Goal: Check status

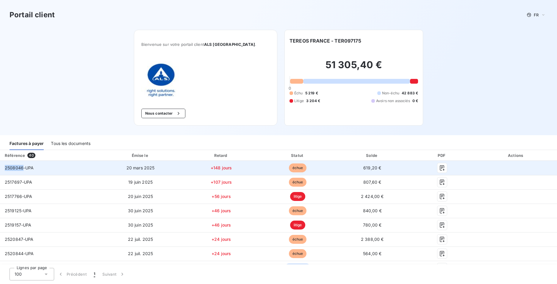
drag, startPoint x: 23, startPoint y: 168, endPoint x: 3, endPoint y: 168, distance: 20.5
click at [3, 168] on td "2508046-UPA" at bounding box center [49, 168] width 99 height 14
copy span "2508046"
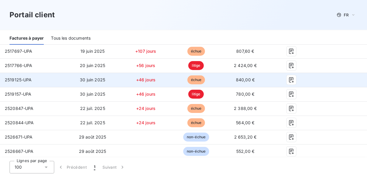
scroll to position [119, 0]
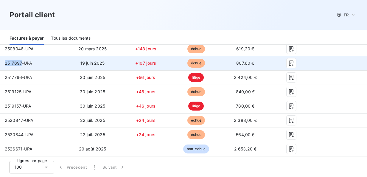
drag, startPoint x: 10, startPoint y: 63, endPoint x: 5, endPoint y: 62, distance: 4.8
click at [5, 62] on span "2517697-UPA" at bounding box center [19, 62] width 28 height 5
copy span "2517697"
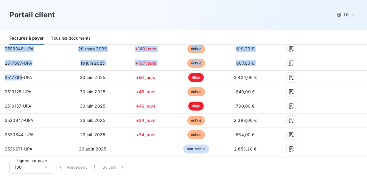
drag, startPoint x: 20, startPoint y: 79, endPoint x: -1, endPoint y: 79, distance: 21.4
click at [0, 79] on html "Portail client FR Bienvenue sur votre portail client ALS [GEOGRAPHIC_DATA] . No…" at bounding box center [183, 93] width 367 height 187
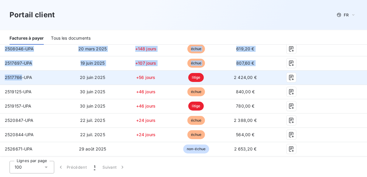
drag, startPoint x: -1, startPoint y: 79, endPoint x: 21, endPoint y: 79, distance: 22.0
click at [21, 79] on span "2517766-UPA" at bounding box center [19, 77] width 28 height 5
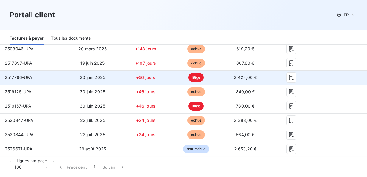
click at [25, 80] on div "2517766-UPA" at bounding box center [19, 77] width 28 height 6
drag, startPoint x: 21, startPoint y: 75, endPoint x: 3, endPoint y: 77, distance: 17.6
click at [3, 77] on td "2517766-UPA" at bounding box center [32, 77] width 65 height 14
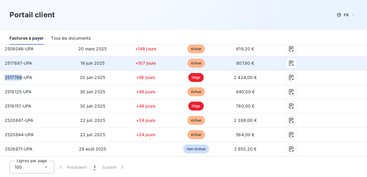
copy span "2517766"
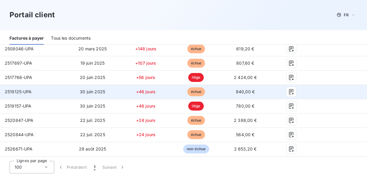
click at [20, 92] on span "2519125-UPA" at bounding box center [18, 91] width 27 height 5
drag, startPoint x: 20, startPoint y: 92, endPoint x: 2, endPoint y: 90, distance: 18.6
click at [2, 90] on td "2519125-UPA" at bounding box center [32, 92] width 65 height 14
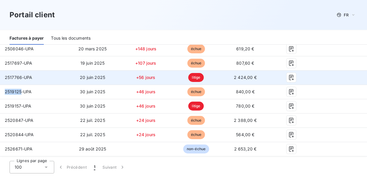
copy span "2519125"
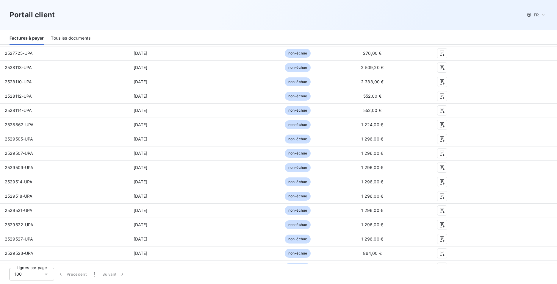
scroll to position [468, 0]
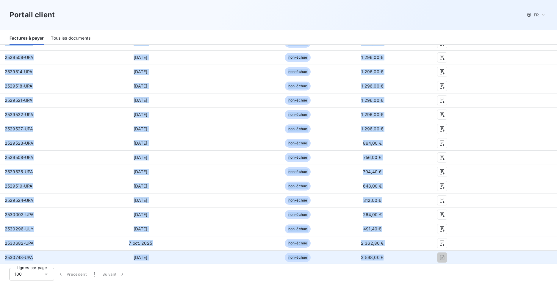
drag, startPoint x: 2, startPoint y: 224, endPoint x: 395, endPoint y: 260, distance: 395.2
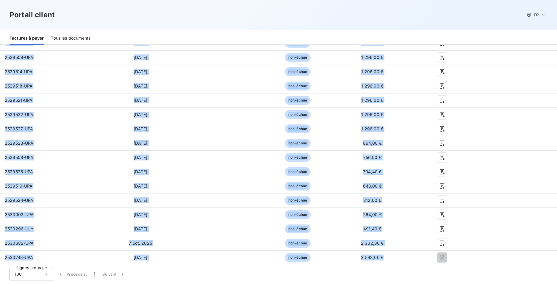
copy tbody "8154750-LOR 39 ipsu 6346 +98 dolor sitame 481,35 € 1384521-CON 19 adip. 3726 +3…"
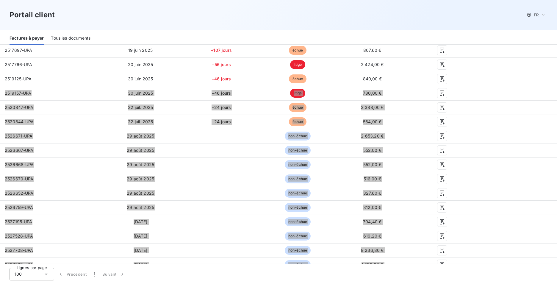
scroll to position [0, 0]
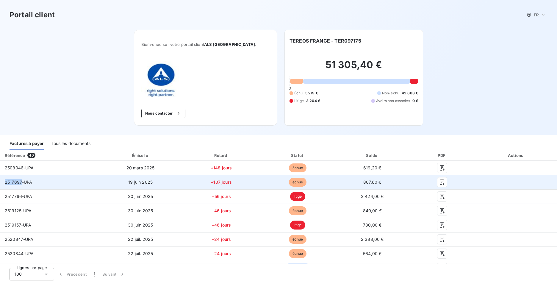
drag, startPoint x: 22, startPoint y: 182, endPoint x: 4, endPoint y: 179, distance: 18.1
click at [4, 179] on td "2517697-UPA" at bounding box center [49, 182] width 99 height 14
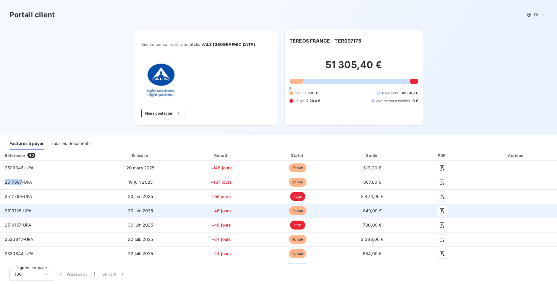
copy span "2517697"
